Goal: Task Accomplishment & Management: Complete application form

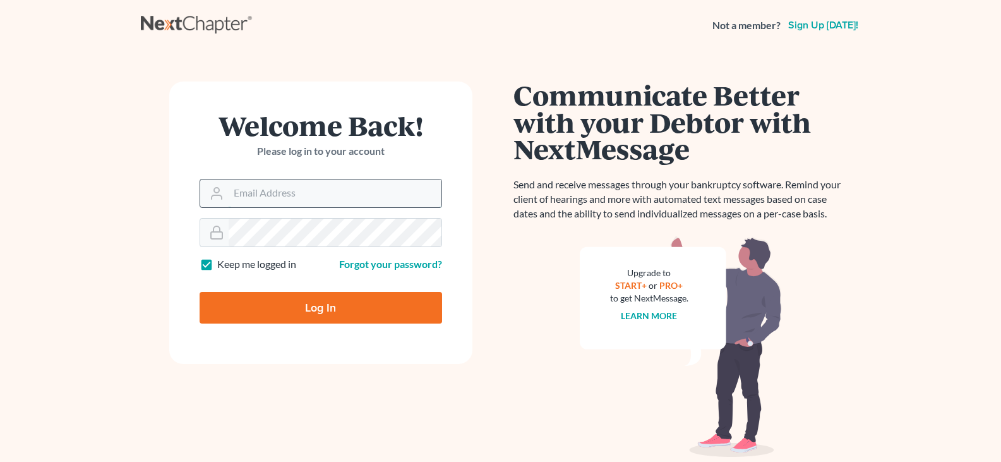
click at [249, 194] on input "Email Address" at bounding box center [335, 193] width 213 height 28
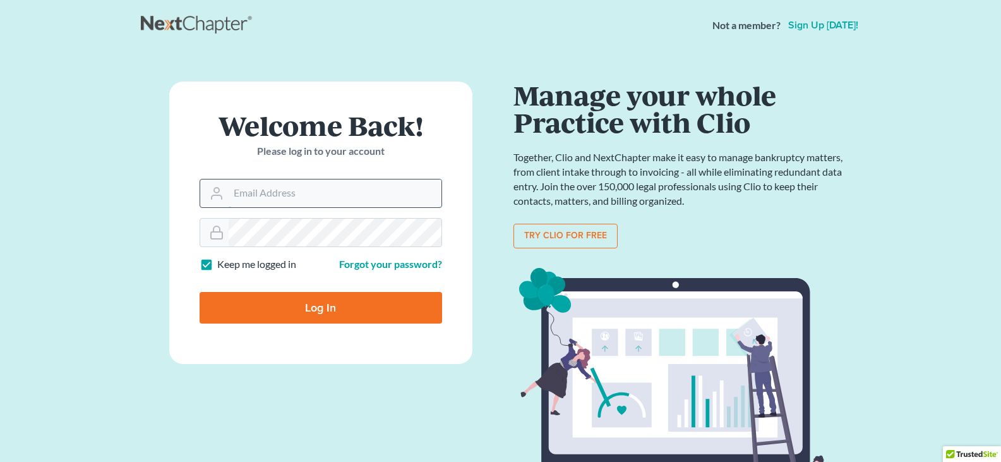
click at [289, 191] on input "Email Address" at bounding box center [335, 193] width 213 height 28
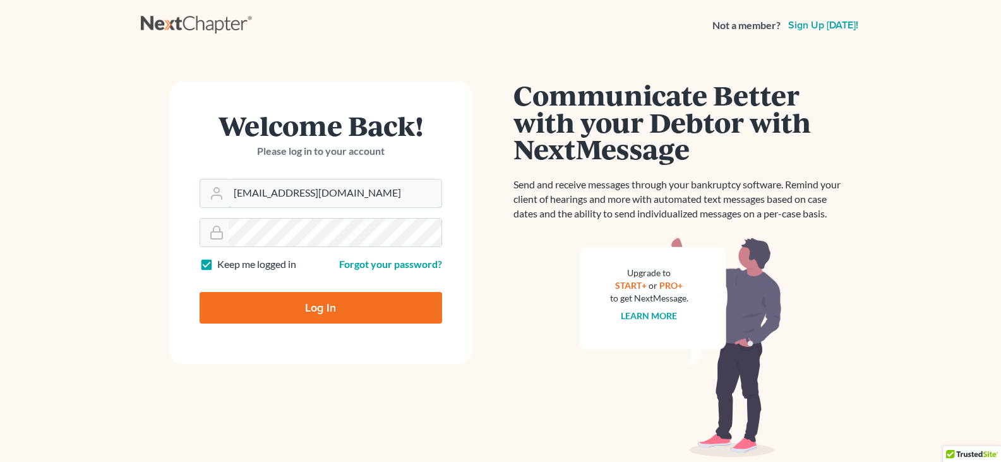
type input "[EMAIL_ADDRESS][DOMAIN_NAME]"
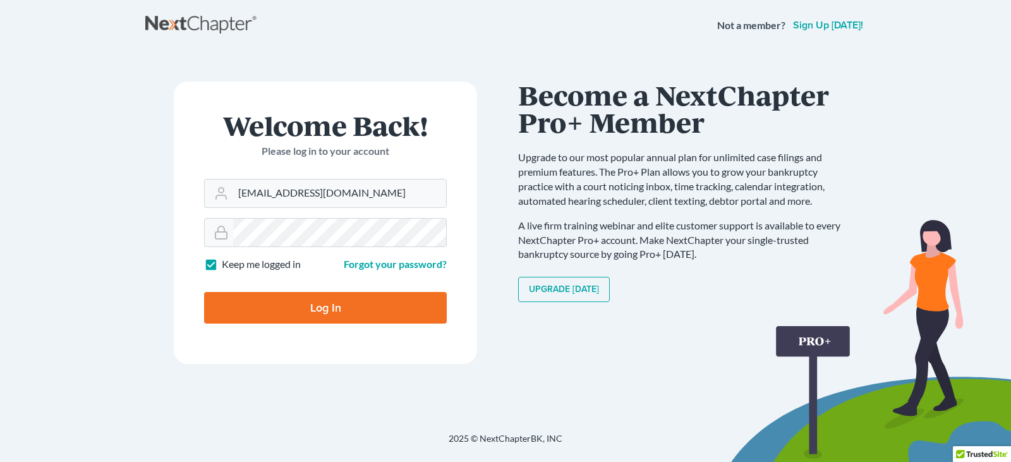
click at [292, 305] on input "Log In" at bounding box center [325, 308] width 243 height 32
type input "Thinking..."
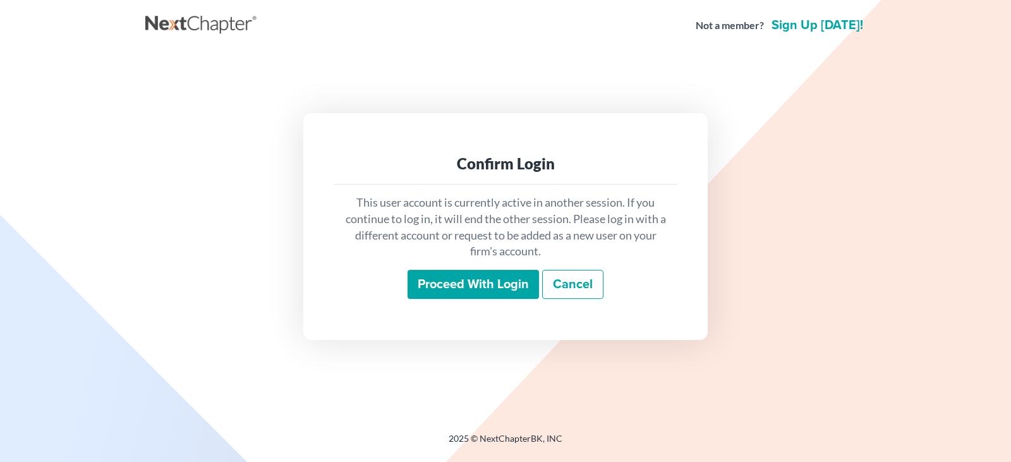
click at [474, 286] on input "Proceed with login" at bounding box center [473, 284] width 131 height 29
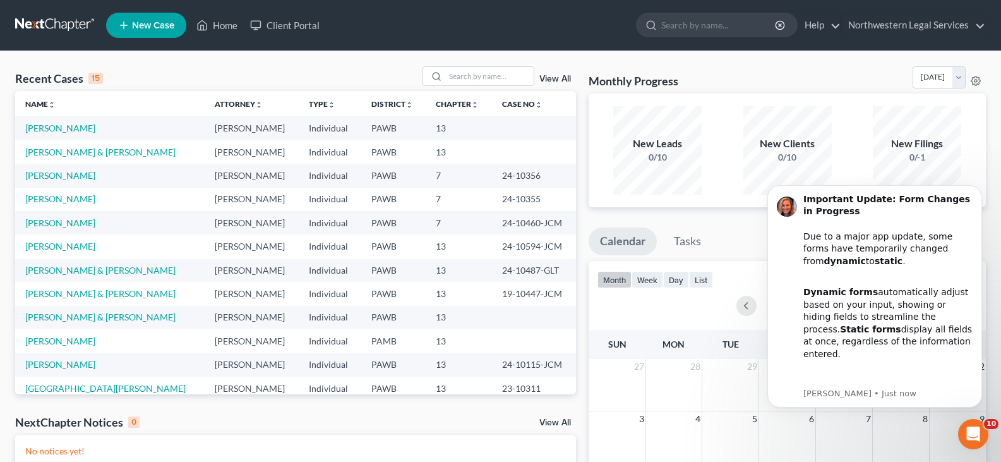
click at [128, 28] on icon at bounding box center [123, 25] width 11 height 15
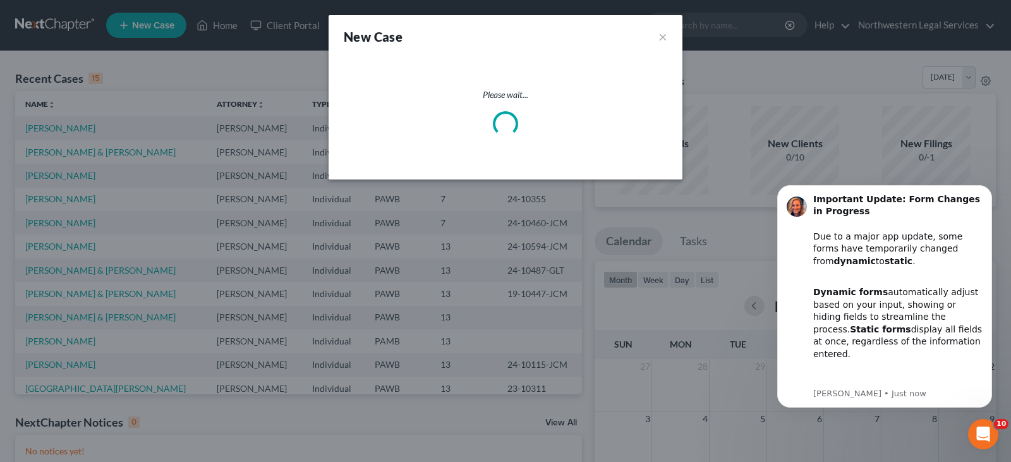
select select "69"
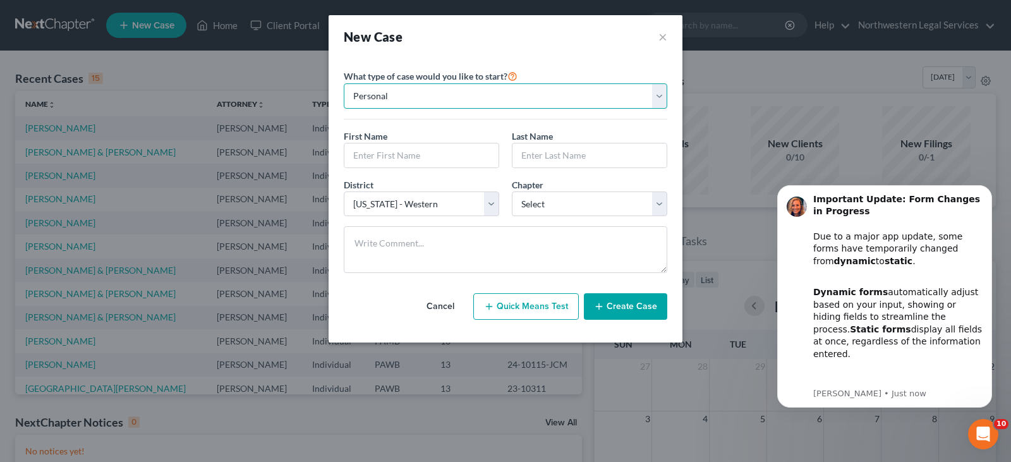
click at [663, 93] on select "Personal Business" at bounding box center [506, 95] width 324 height 25
click at [344, 83] on select "Personal Business" at bounding box center [506, 95] width 324 height 25
click at [380, 155] on input "text" at bounding box center [421, 155] width 154 height 24
type input "[PERSON_NAME]"
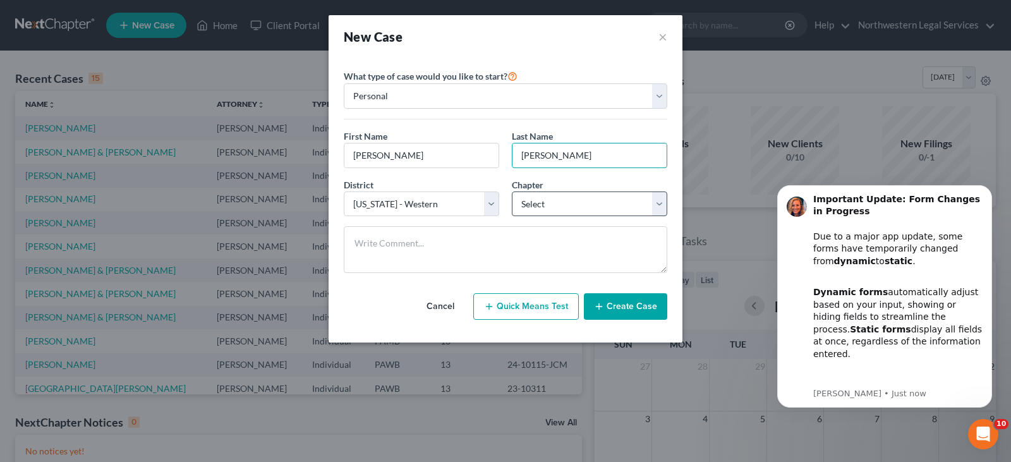
type input "[PERSON_NAME]"
click at [658, 205] on select "Select 7 11 12 13" at bounding box center [589, 203] width 155 height 25
select select "3"
click at [512, 191] on select "Select 7 11 12 13" at bounding box center [589, 203] width 155 height 25
click at [624, 300] on button "Create Case" at bounding box center [625, 306] width 83 height 27
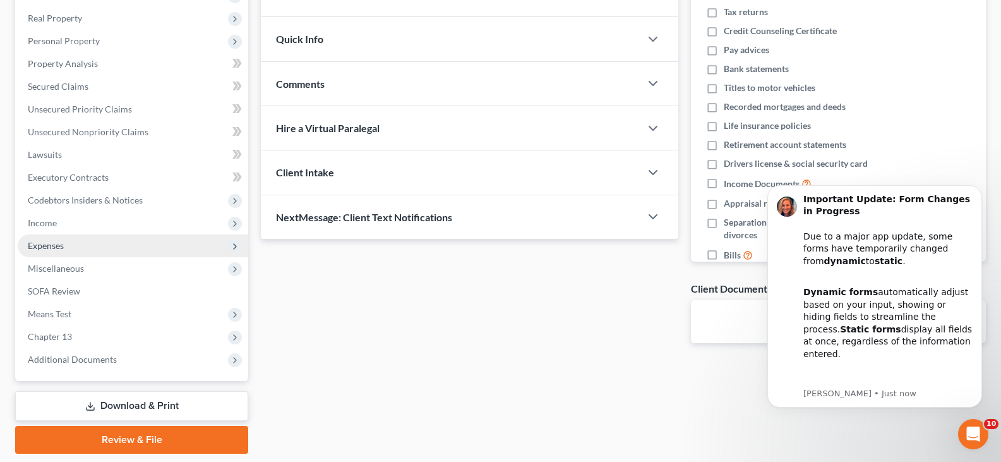
scroll to position [169, 0]
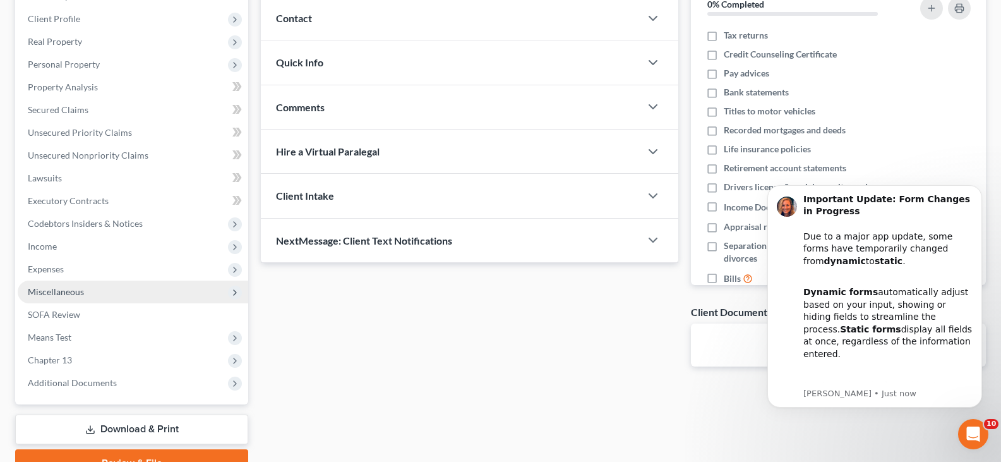
click at [234, 293] on icon at bounding box center [235, 292] width 10 height 10
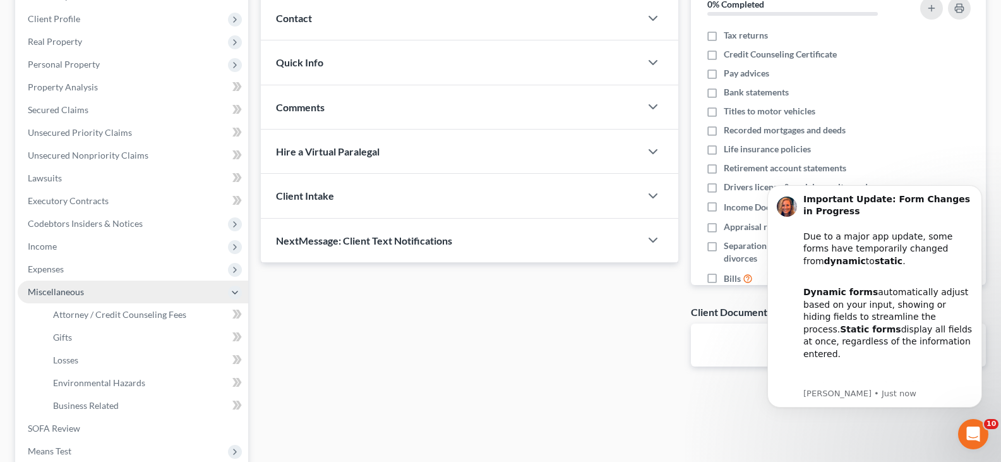
click at [234, 293] on icon at bounding box center [235, 292] width 10 height 10
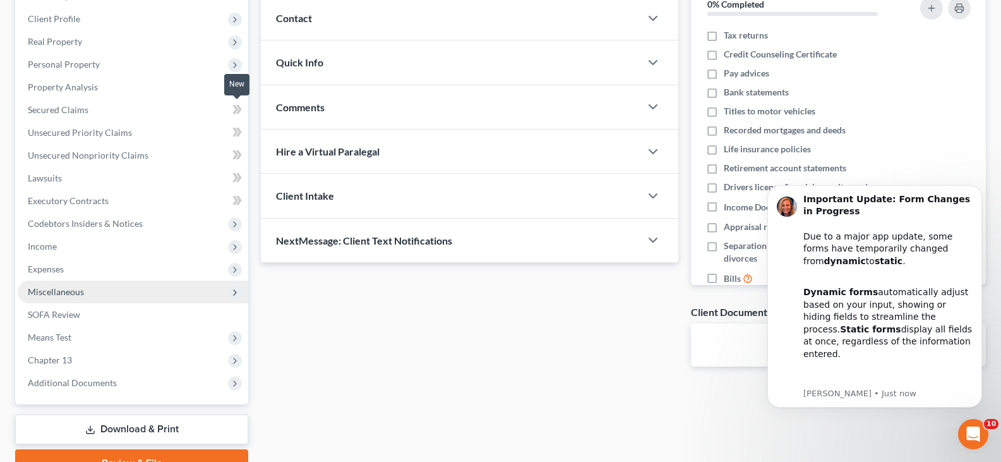
click at [236, 107] on icon at bounding box center [236, 109] width 6 height 9
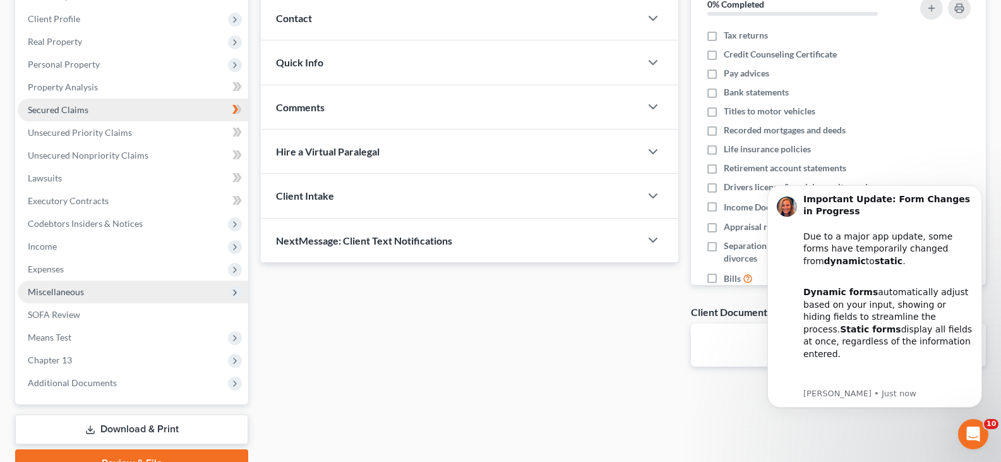
click at [68, 106] on span "Secured Claims" at bounding box center [58, 109] width 61 height 11
